Goal: Task Accomplishment & Management: Manage account settings

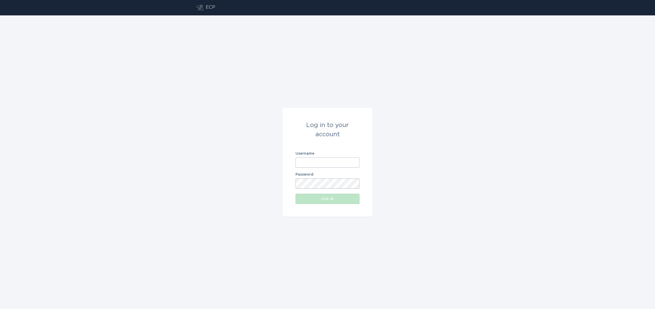
click at [329, 165] on input "Username" at bounding box center [328, 163] width 64 height 10
click at [415, 208] on div "Log in to your account Username Password Log in" at bounding box center [327, 162] width 655 height 294
click at [339, 163] on input "Username" at bounding box center [328, 163] width 64 height 10
type input "[EMAIL_ADDRESS][DOMAIN_NAME]"
click at [296, 194] on button "Log in" at bounding box center [328, 199] width 64 height 10
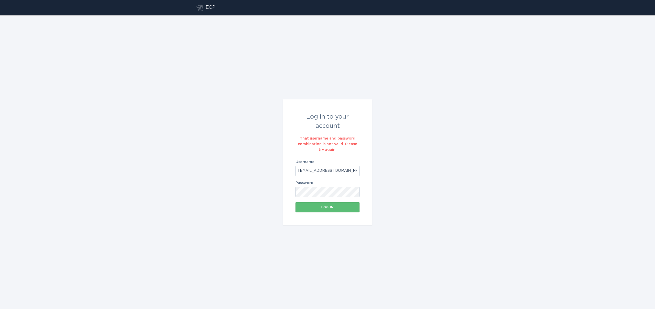
click at [330, 170] on input "[EMAIL_ADDRESS][DOMAIN_NAME]" at bounding box center [328, 171] width 64 height 10
type input "x"
type input "[EMAIL_ADDRESS][DOMAIN_NAME]"
click at [326, 211] on button "Log in" at bounding box center [328, 207] width 64 height 10
